Goal: Information Seeking & Learning: Find specific fact

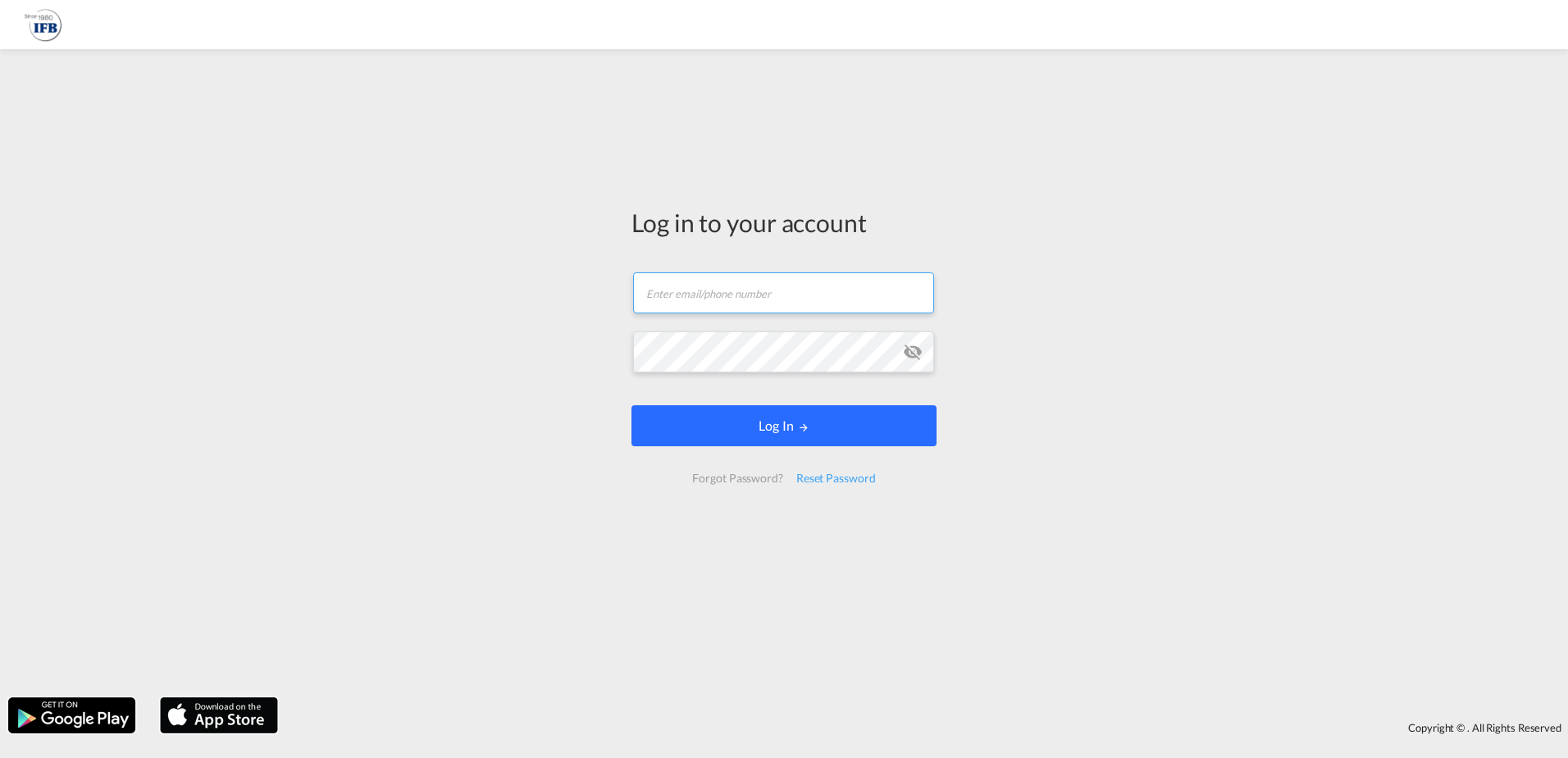
type input "[PERSON_NAME][EMAIL_ADDRESS][DOMAIN_NAME]"
click at [773, 436] on button "Log In" at bounding box center [784, 425] width 305 height 41
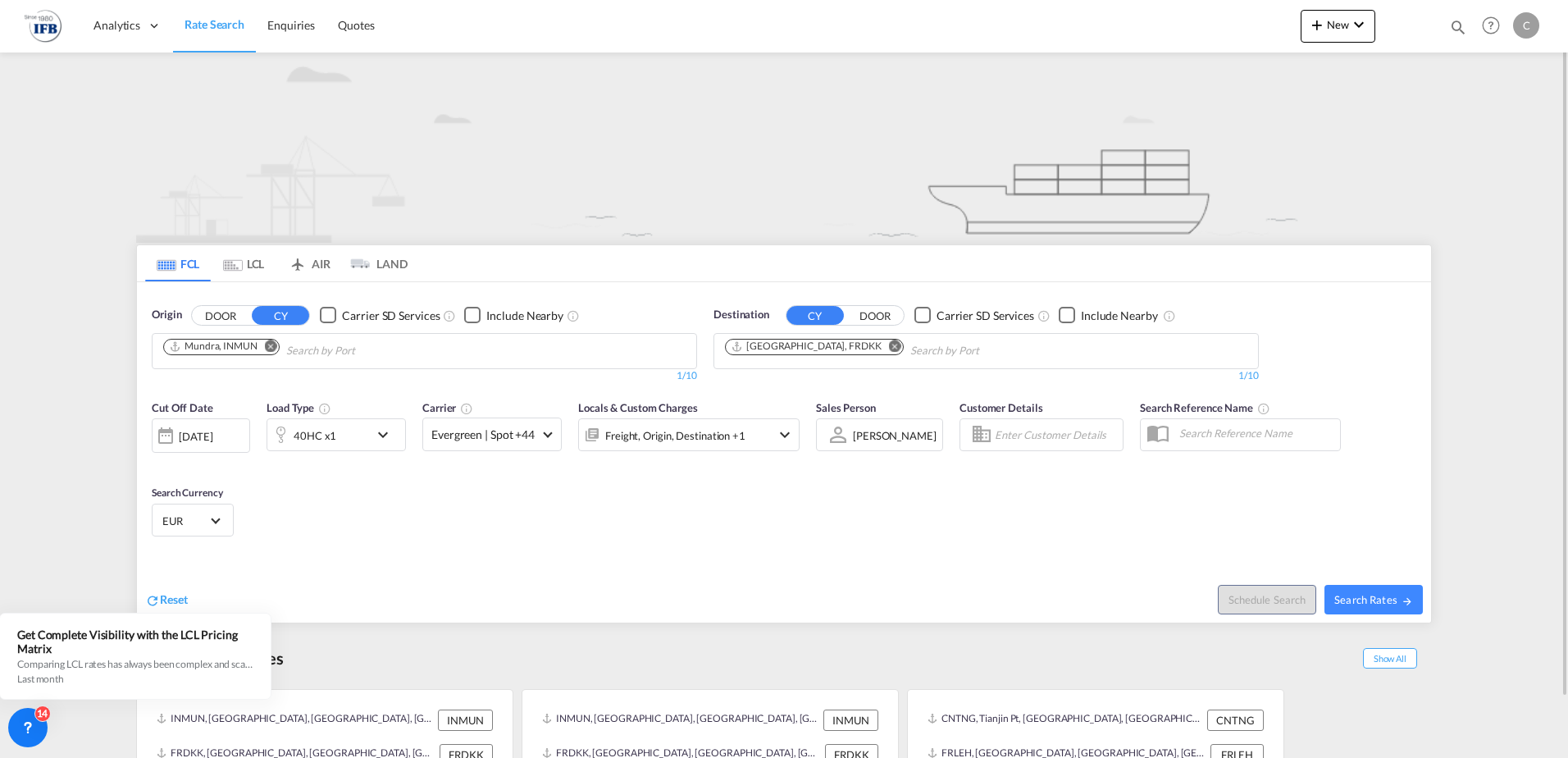
click at [272, 345] on md-icon "Remove" at bounding box center [270, 345] width 12 height 12
type input "[GEOGRAPHIC_DATA]"
click at [191, 386] on div "Shanghai [GEOGRAPHIC_DATA] CNSHA" at bounding box center [290, 389] width 311 height 50
click at [889, 347] on md-icon "Remove" at bounding box center [895, 345] width 12 height 12
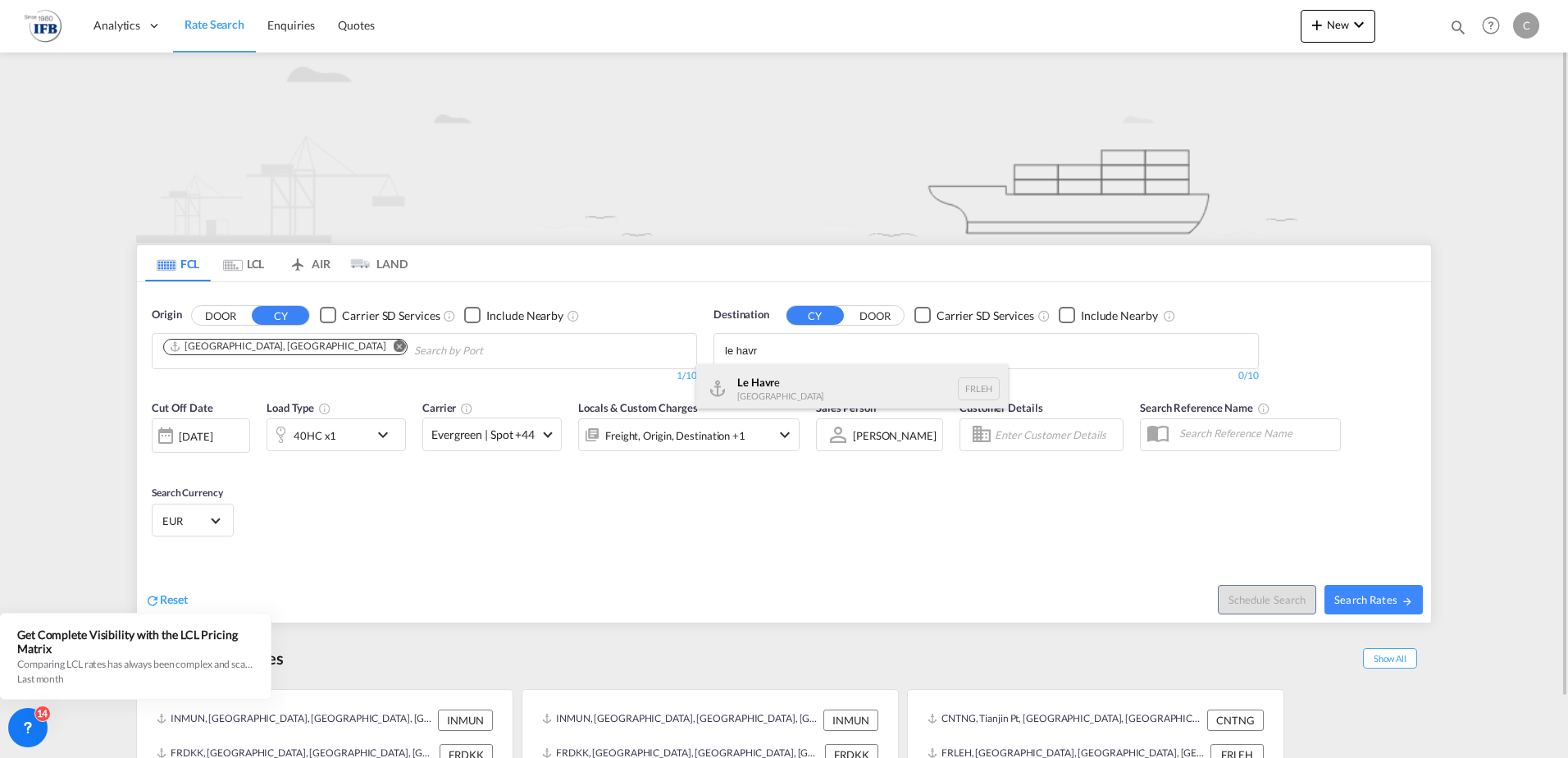
type input "le havr"
click at [766, 385] on div "Le Havr e [GEOGRAPHIC_DATA] FRLEH" at bounding box center [852, 389] width 311 height 50
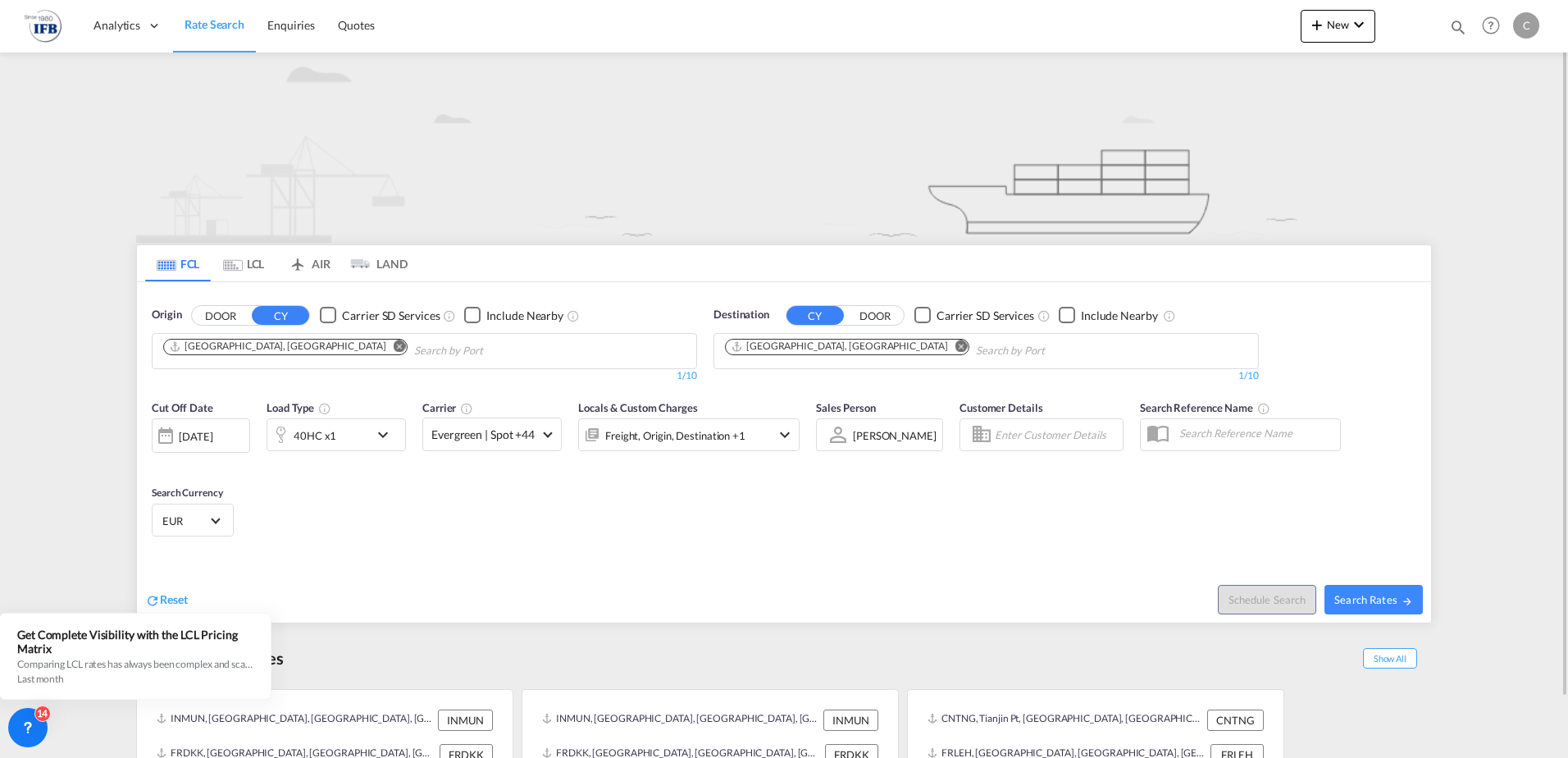
click at [212, 436] on div "[DATE]" at bounding box center [195, 436] width 34 height 15
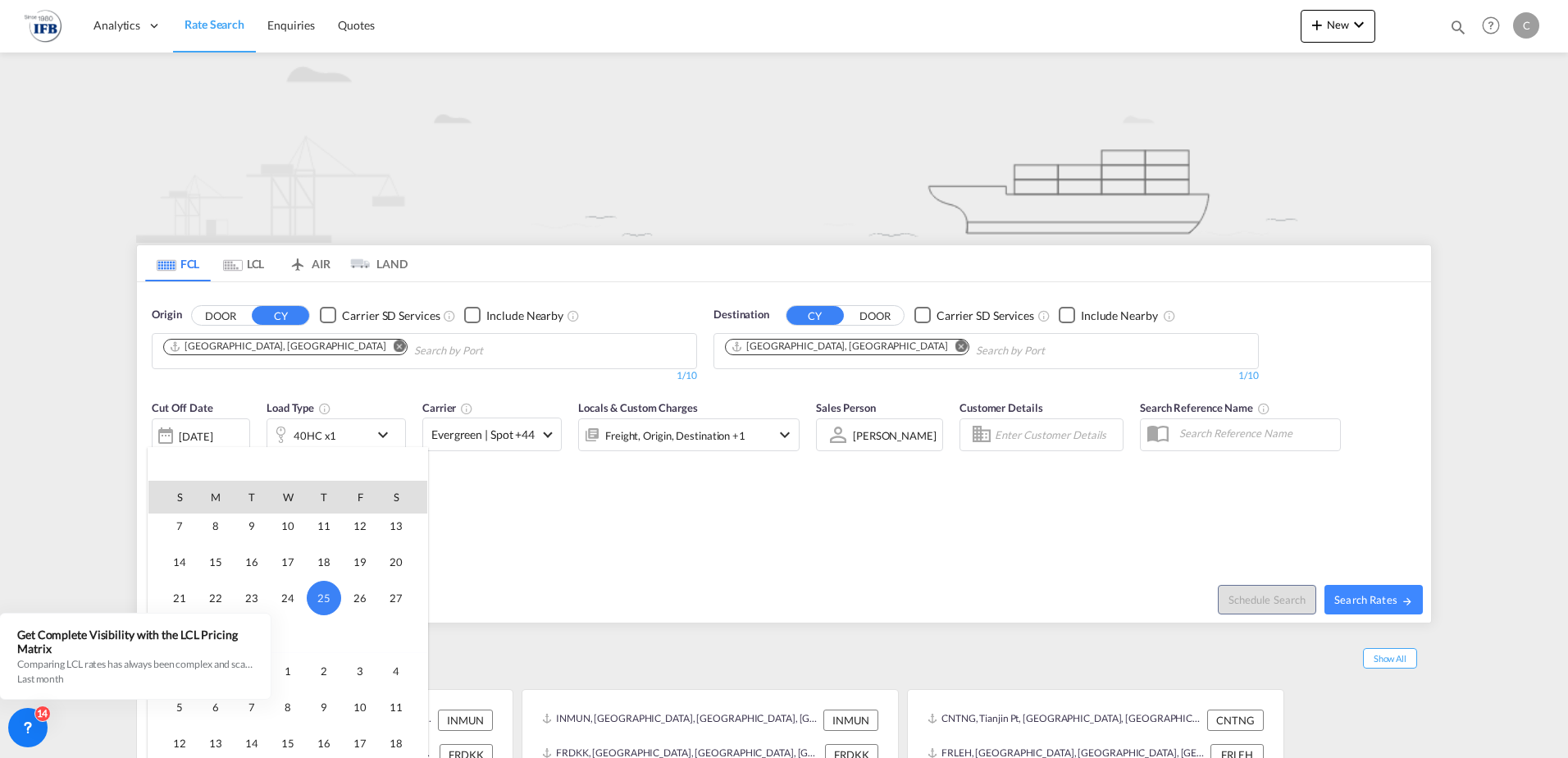
scroll to position [816, 0]
click at [356, 586] on span "3" at bounding box center [360, 585] width 33 height 33
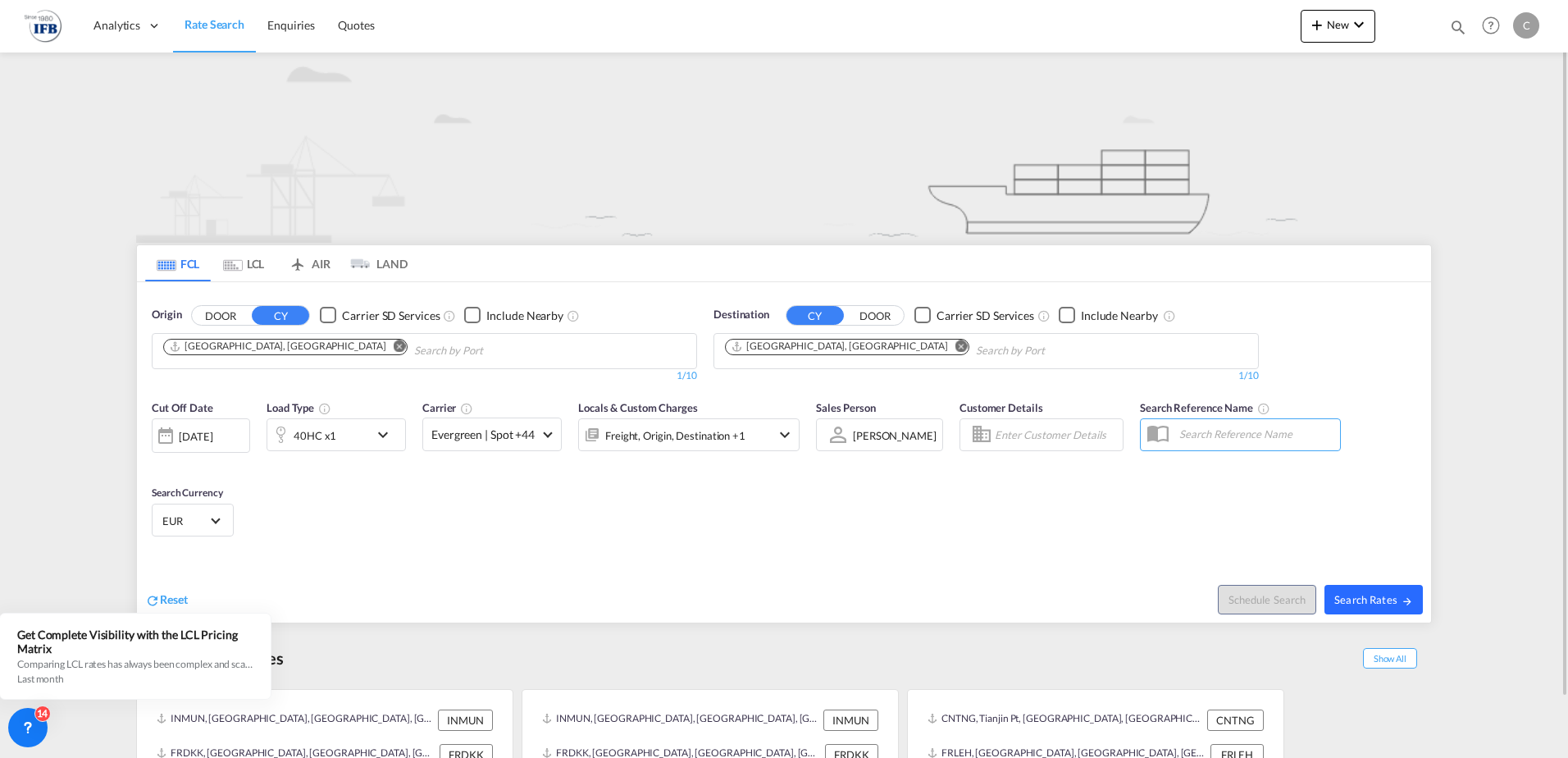
click at [1376, 601] on span "Search Rates" at bounding box center [1374, 599] width 79 height 13
type input "CNSHA to FRLEH / [DATE]"
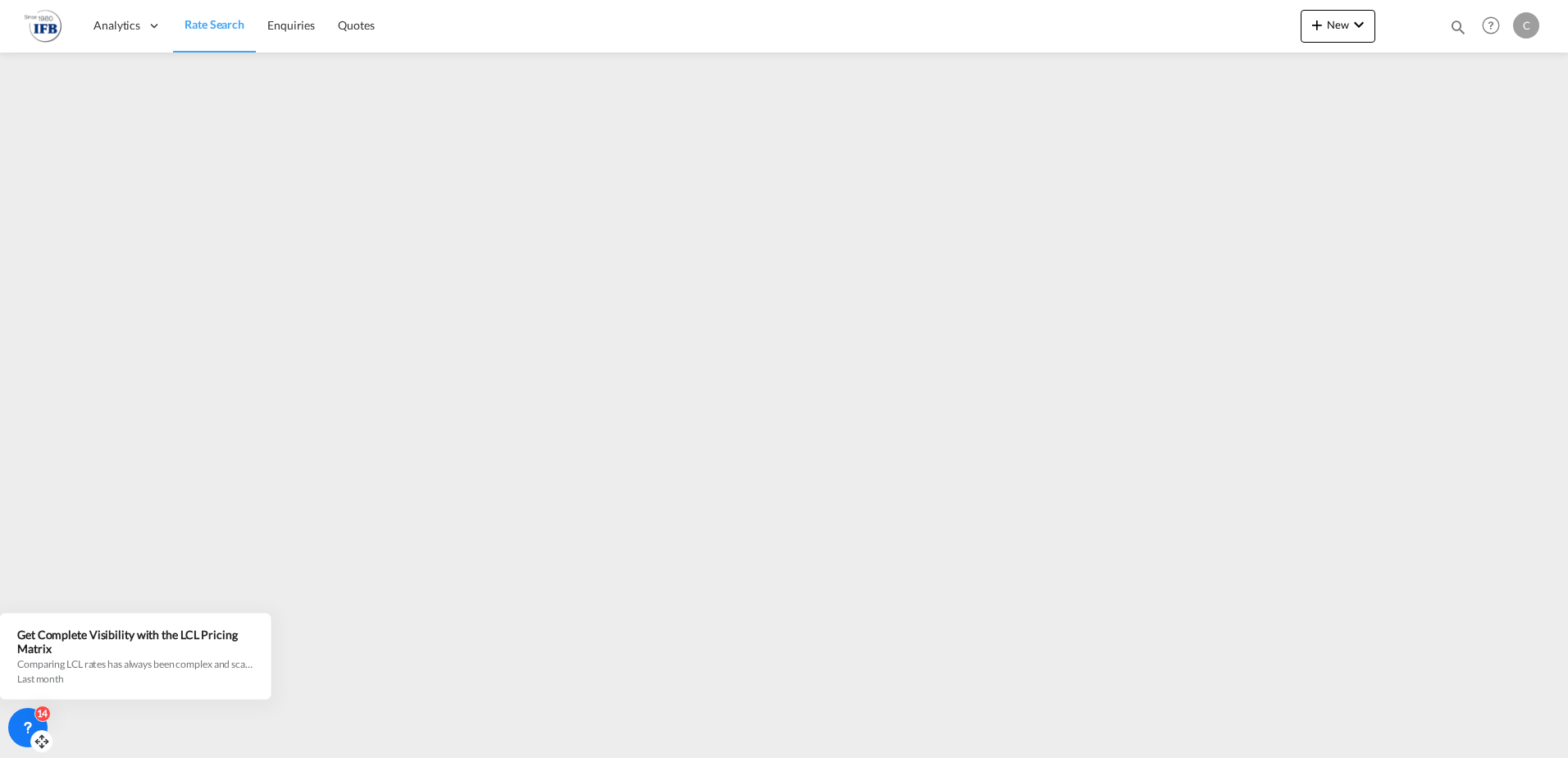
click at [42, 717] on div "14" at bounding box center [43, 713] width 17 height 17
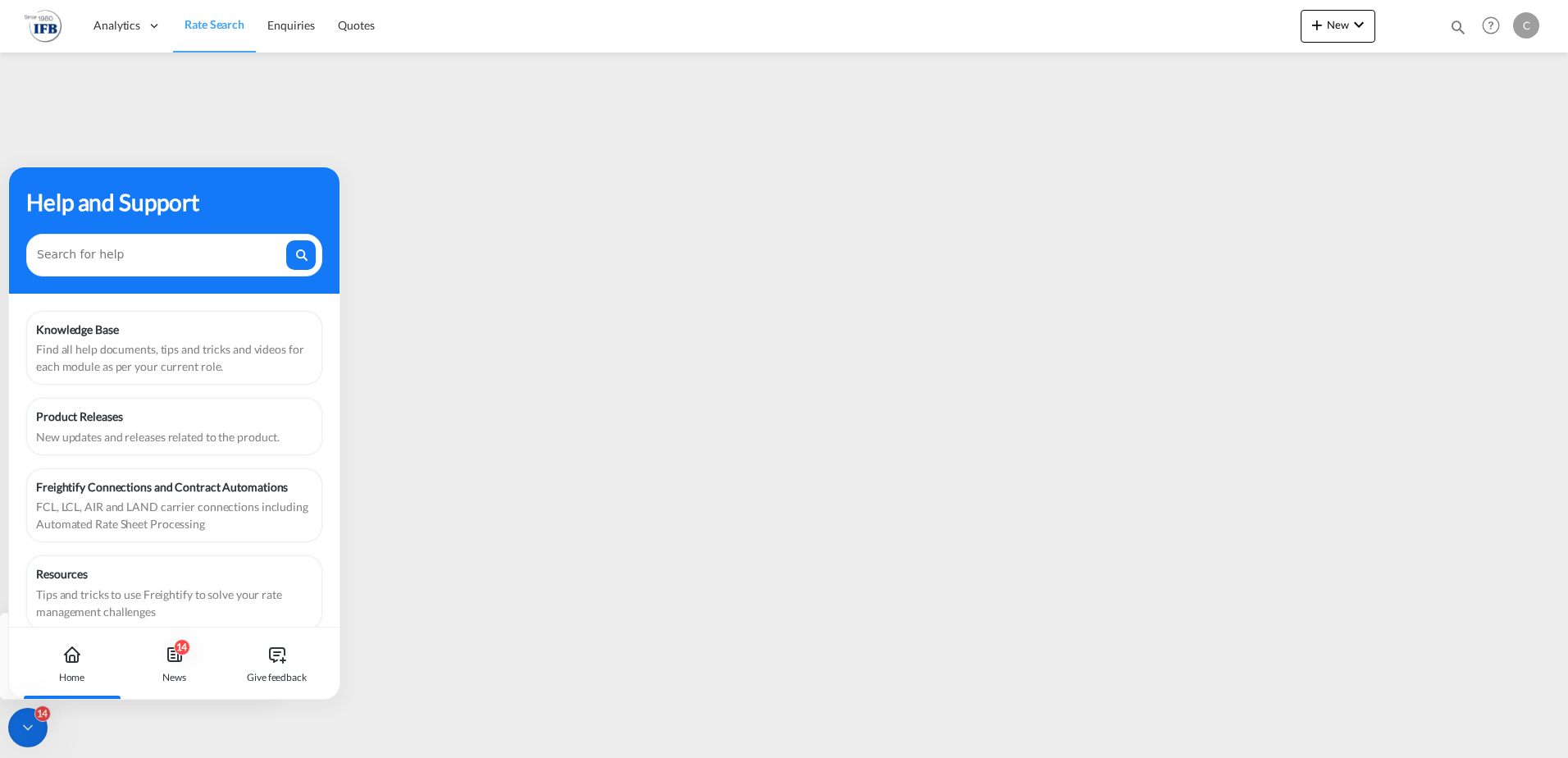
click at [42, 717] on div "14" at bounding box center [43, 713] width 17 height 17
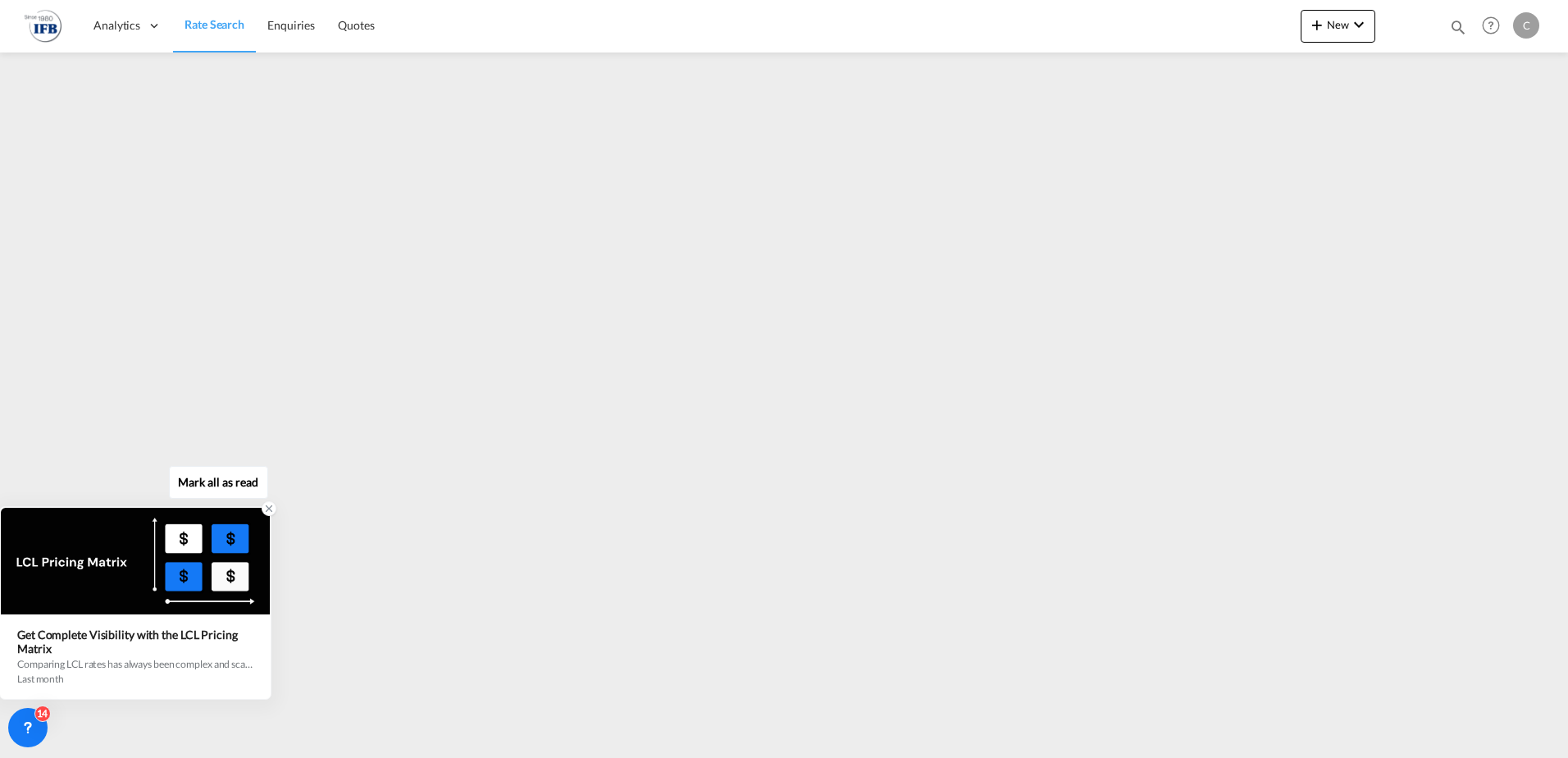
click at [106, 643] on div "Get Complete Visibility with the LCL Pricing Matrix" at bounding box center [135, 641] width 237 height 28
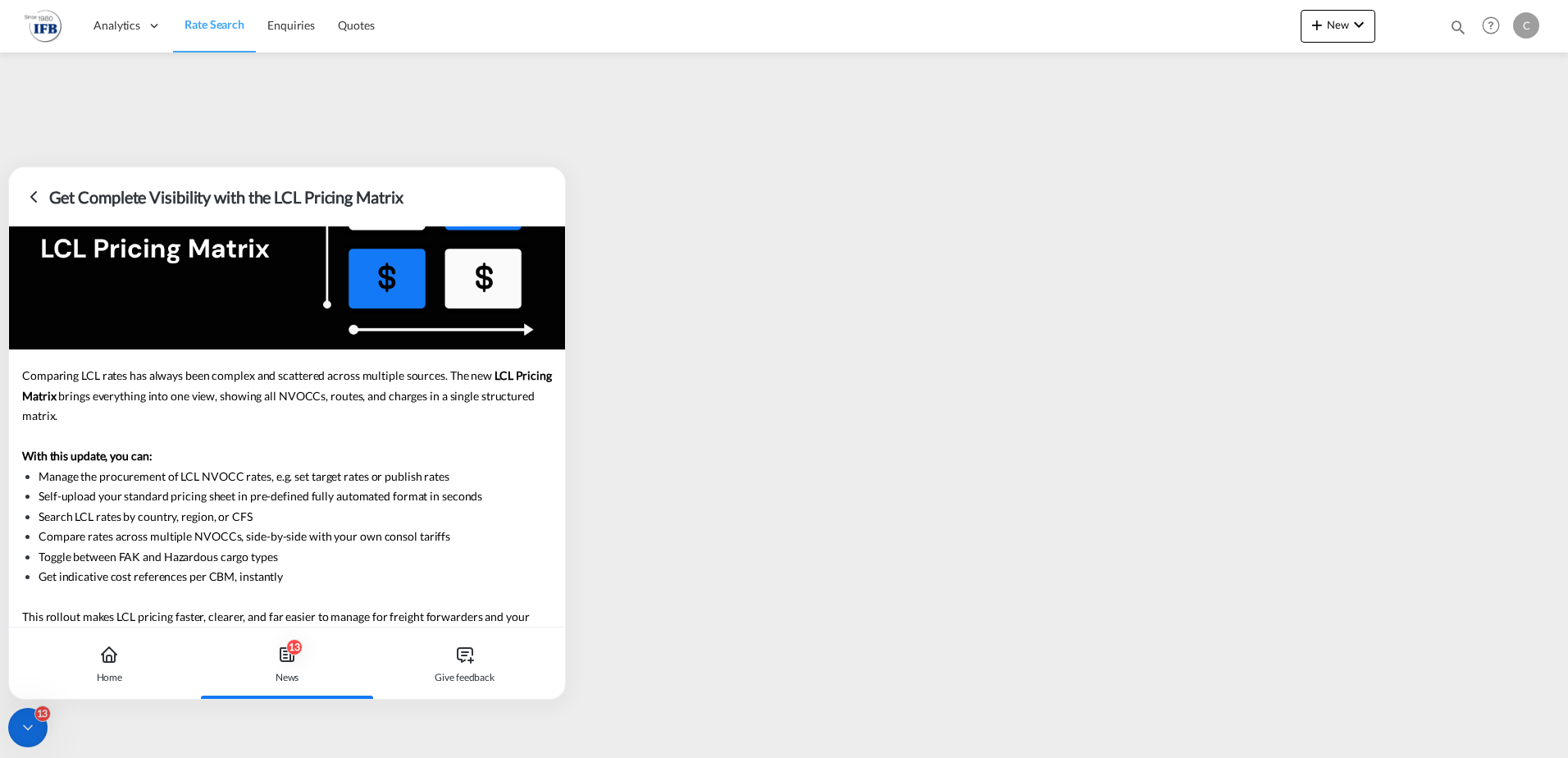
scroll to position [171, 0]
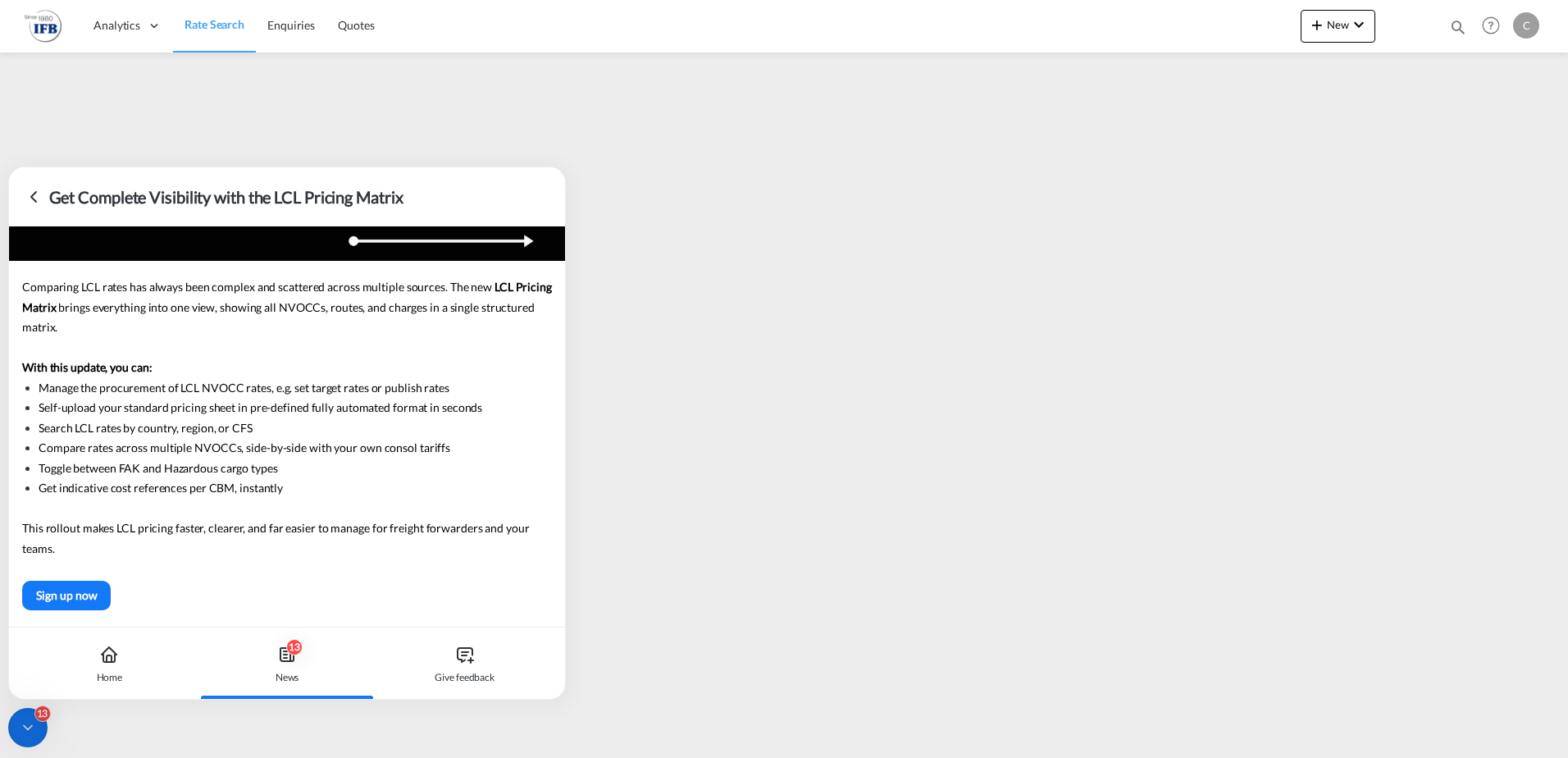
click at [27, 198] on icon at bounding box center [33, 196] width 20 height 20
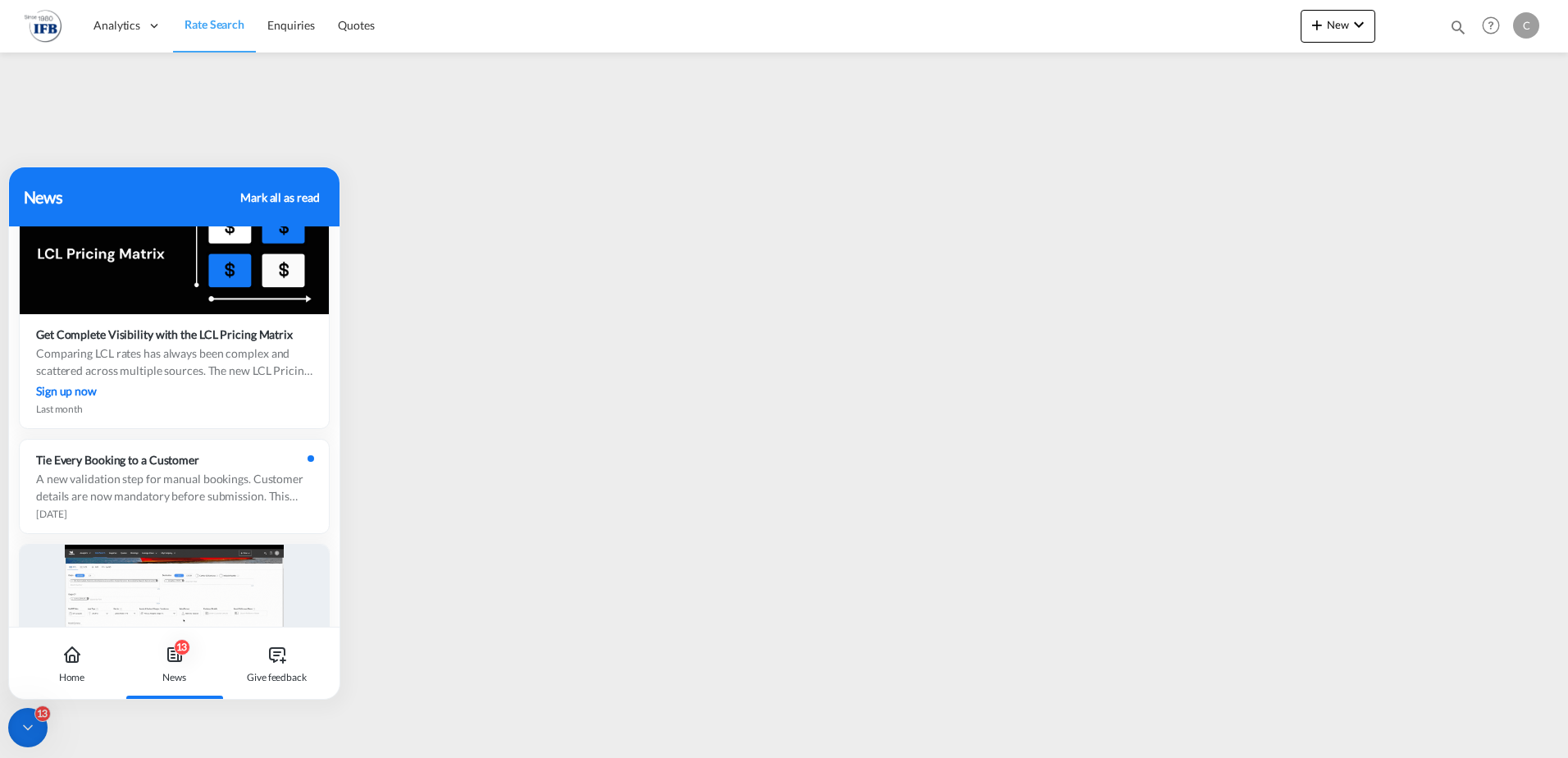
click at [279, 196] on div "Mark all as read" at bounding box center [280, 197] width 79 height 17
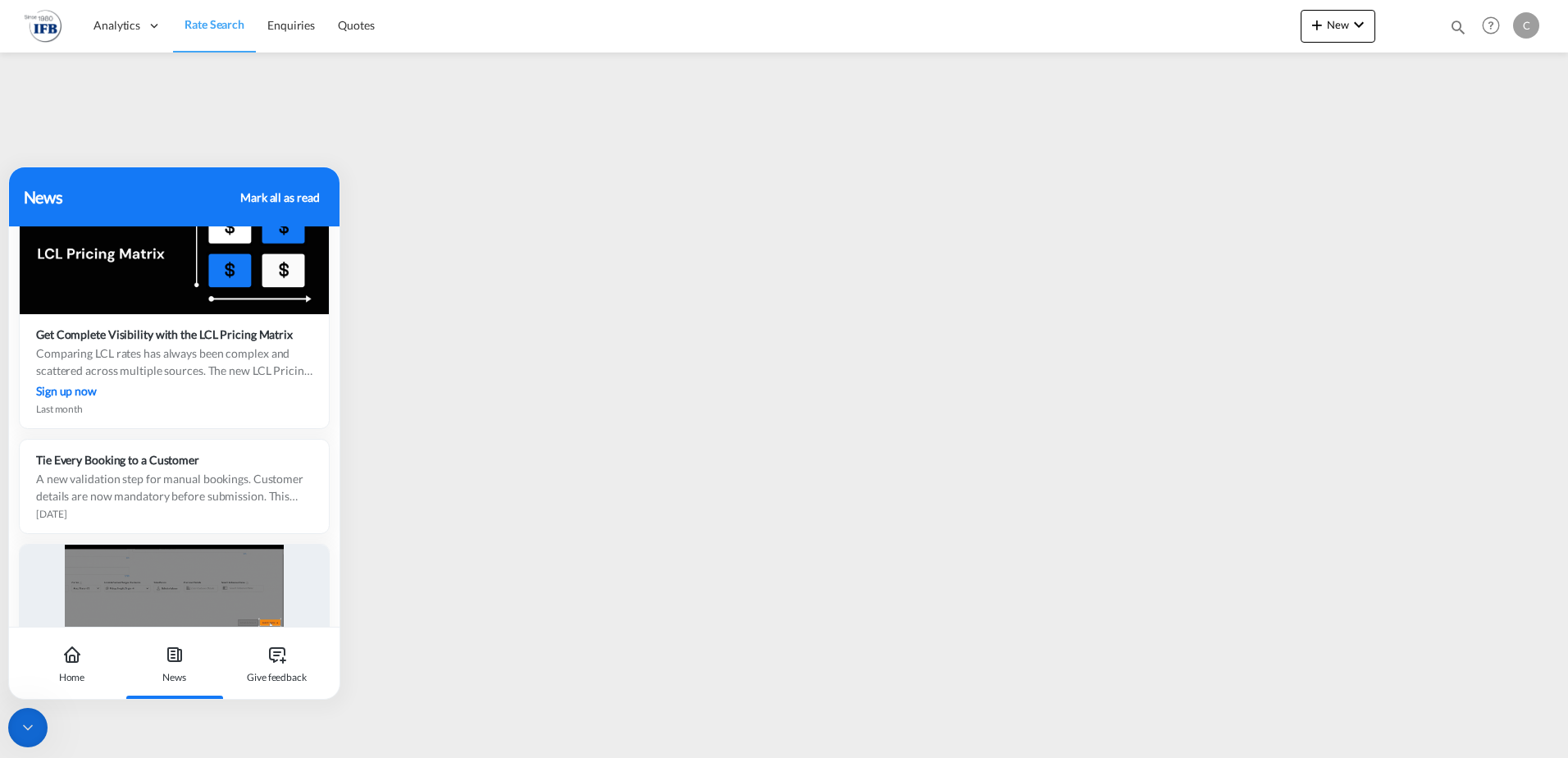
click at [283, 202] on div "Mark all as read" at bounding box center [280, 197] width 79 height 17
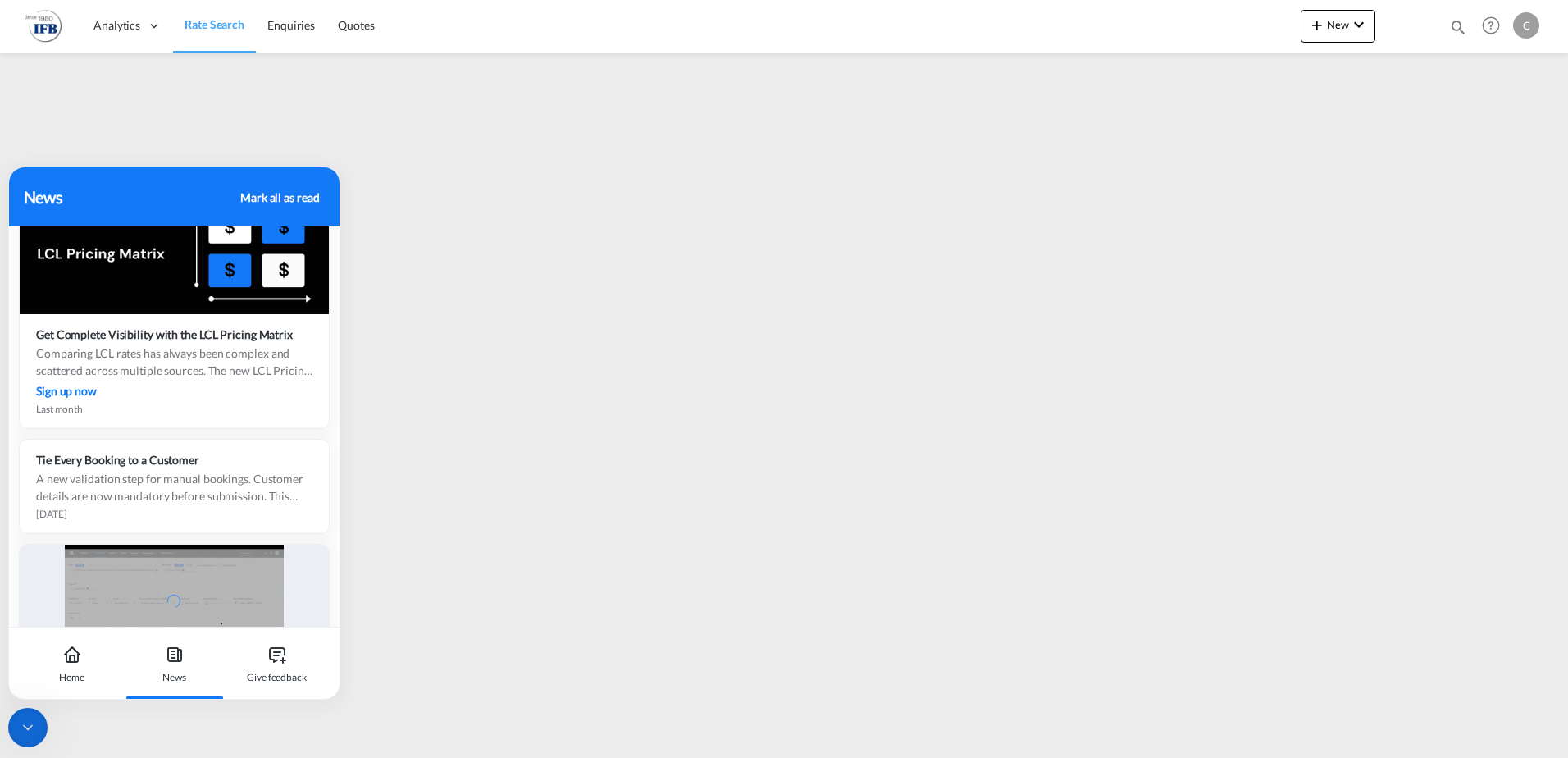
click at [44, 733] on div at bounding box center [28, 727] width 39 height 39
